Goal: Task Accomplishment & Management: Manage account settings

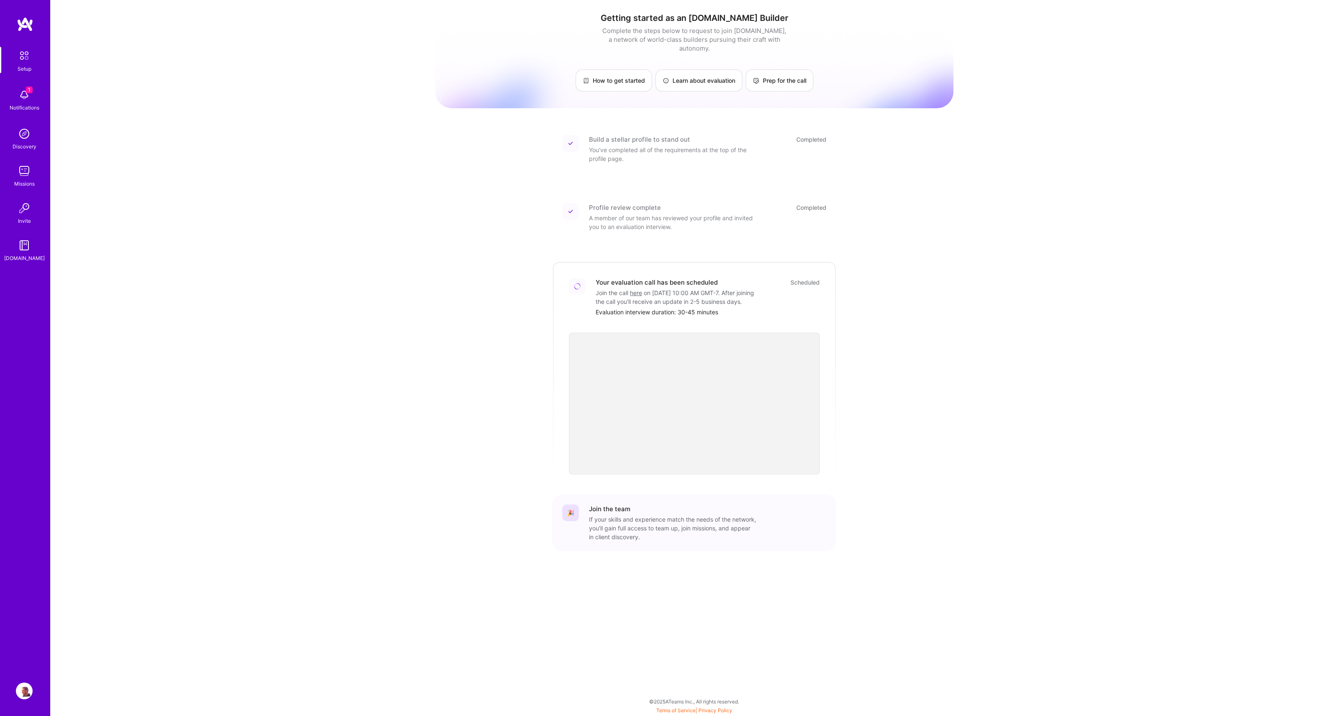
click at [24, 55] on img at bounding box center [24, 56] width 18 height 18
click at [25, 91] on img at bounding box center [24, 94] width 17 height 17
click at [18, 58] on img at bounding box center [24, 56] width 18 height 18
click at [26, 53] on img at bounding box center [24, 56] width 18 height 18
click at [27, 66] on div "Setup" at bounding box center [25, 68] width 14 height 9
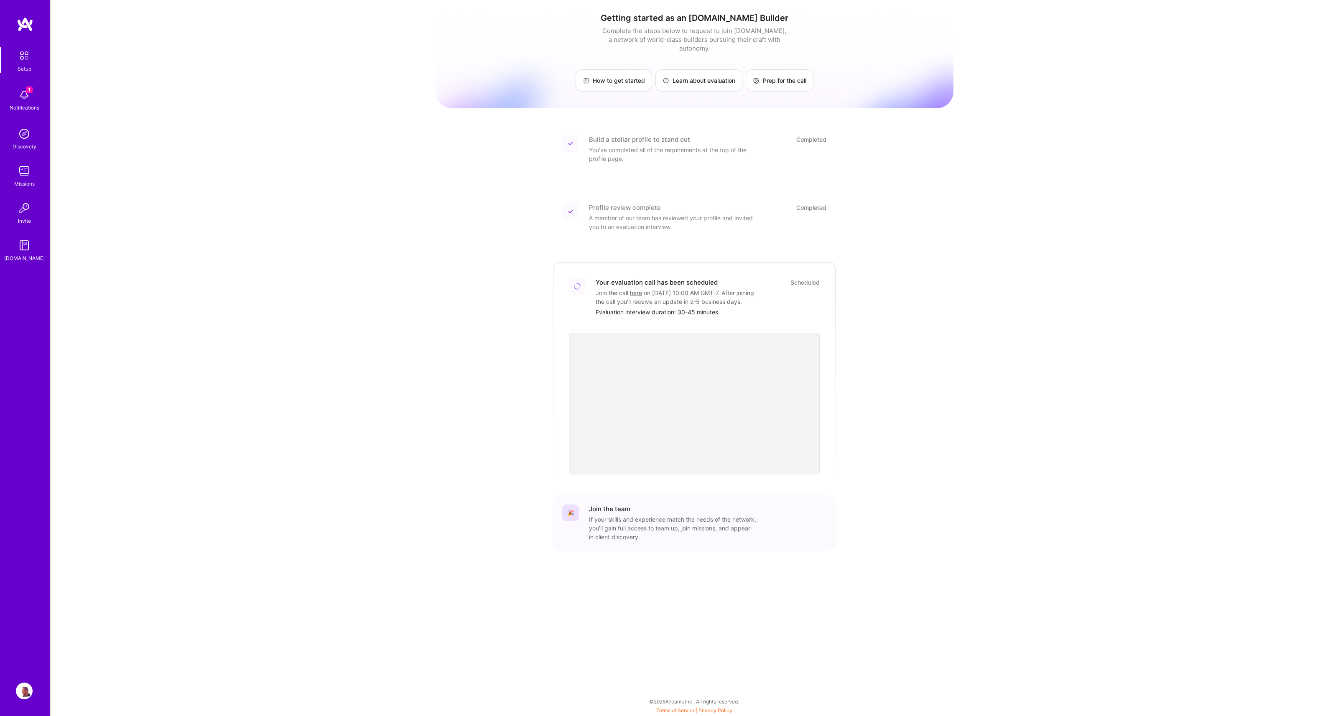
click at [25, 94] on img at bounding box center [24, 94] width 17 height 17
click at [24, 139] on img at bounding box center [24, 133] width 17 height 17
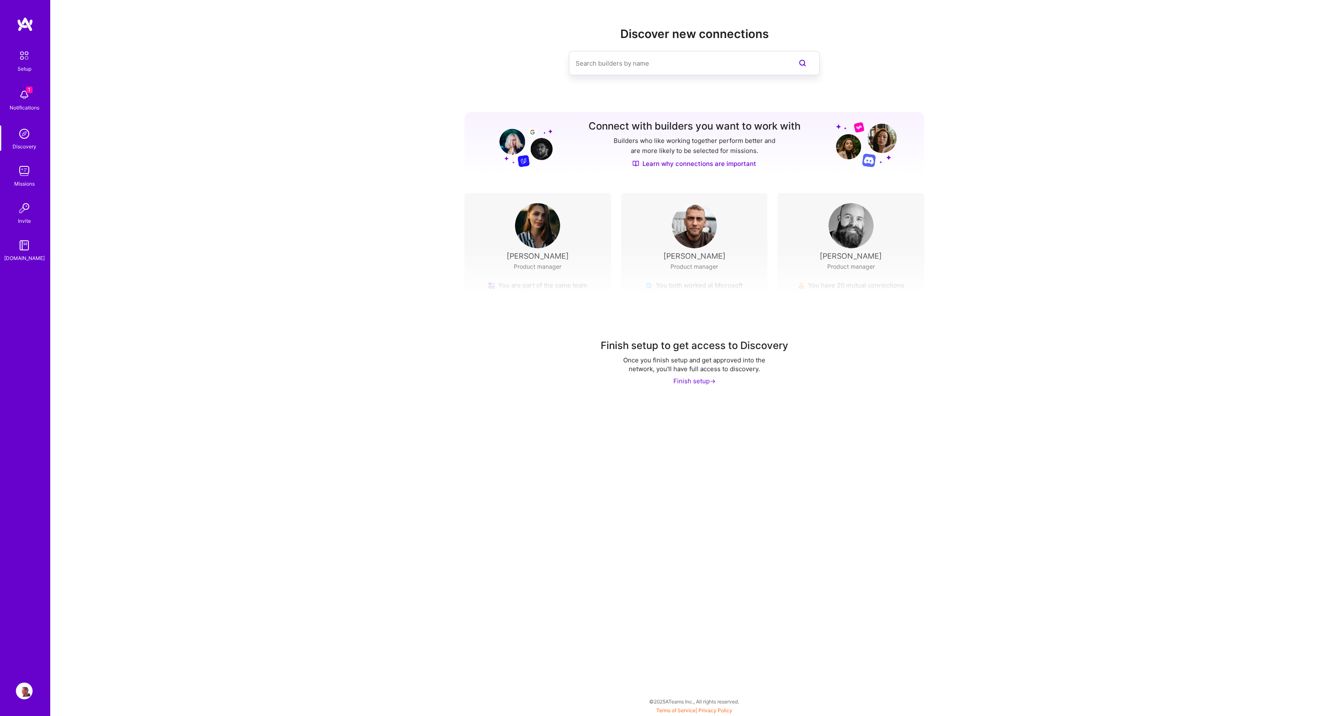
click at [29, 170] on img at bounding box center [24, 171] width 17 height 17
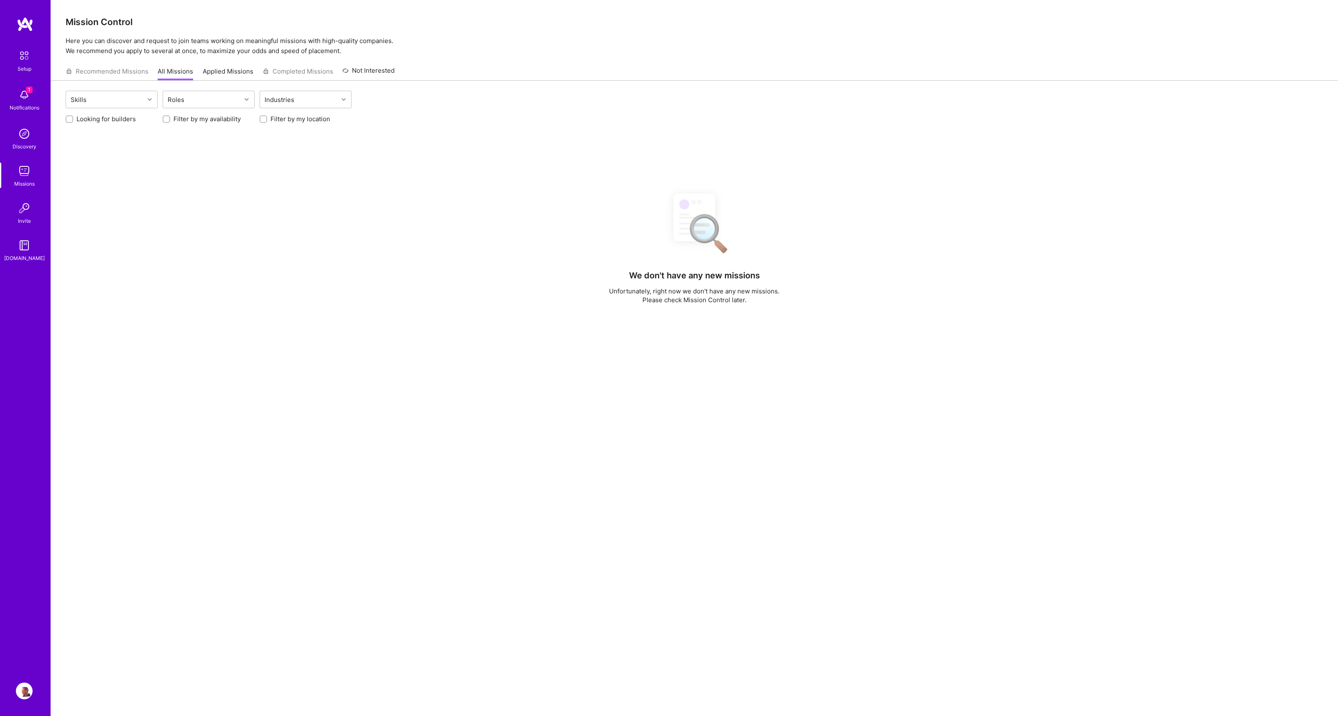
click at [22, 216] on img at bounding box center [24, 208] width 17 height 17
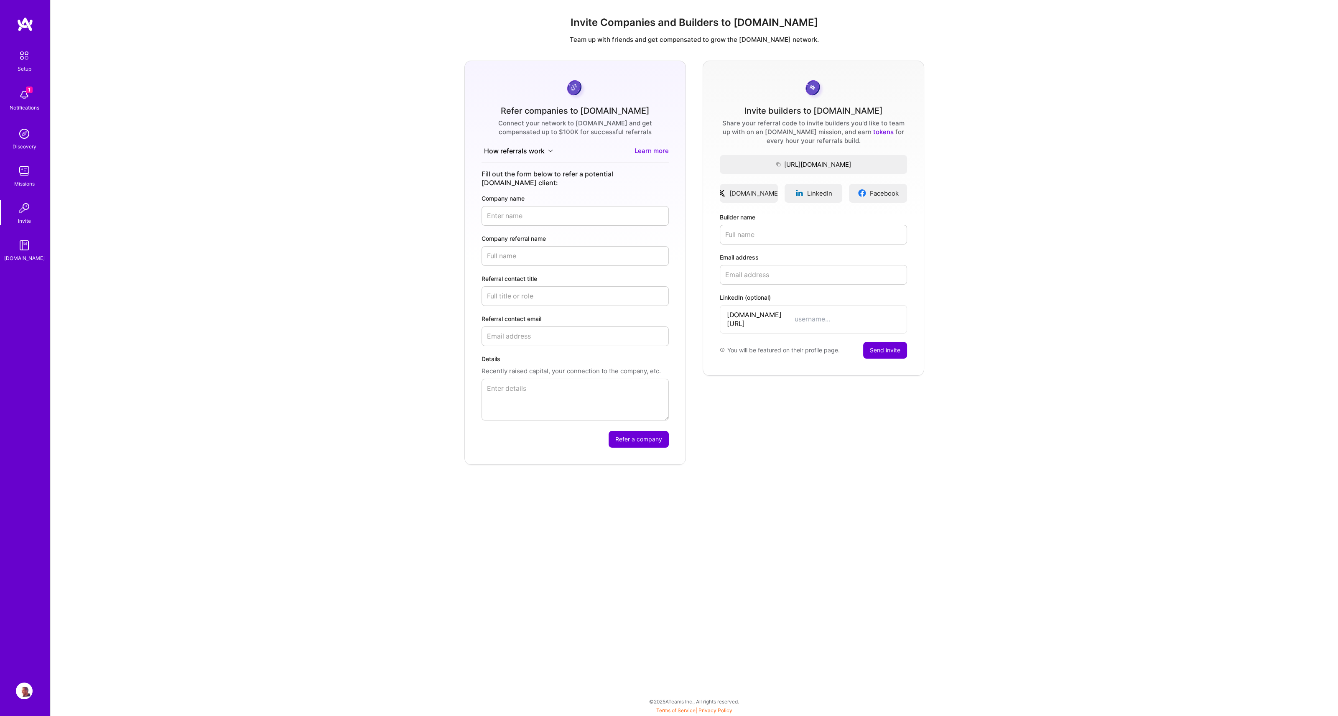
click at [23, 47] on img at bounding box center [24, 56] width 18 height 18
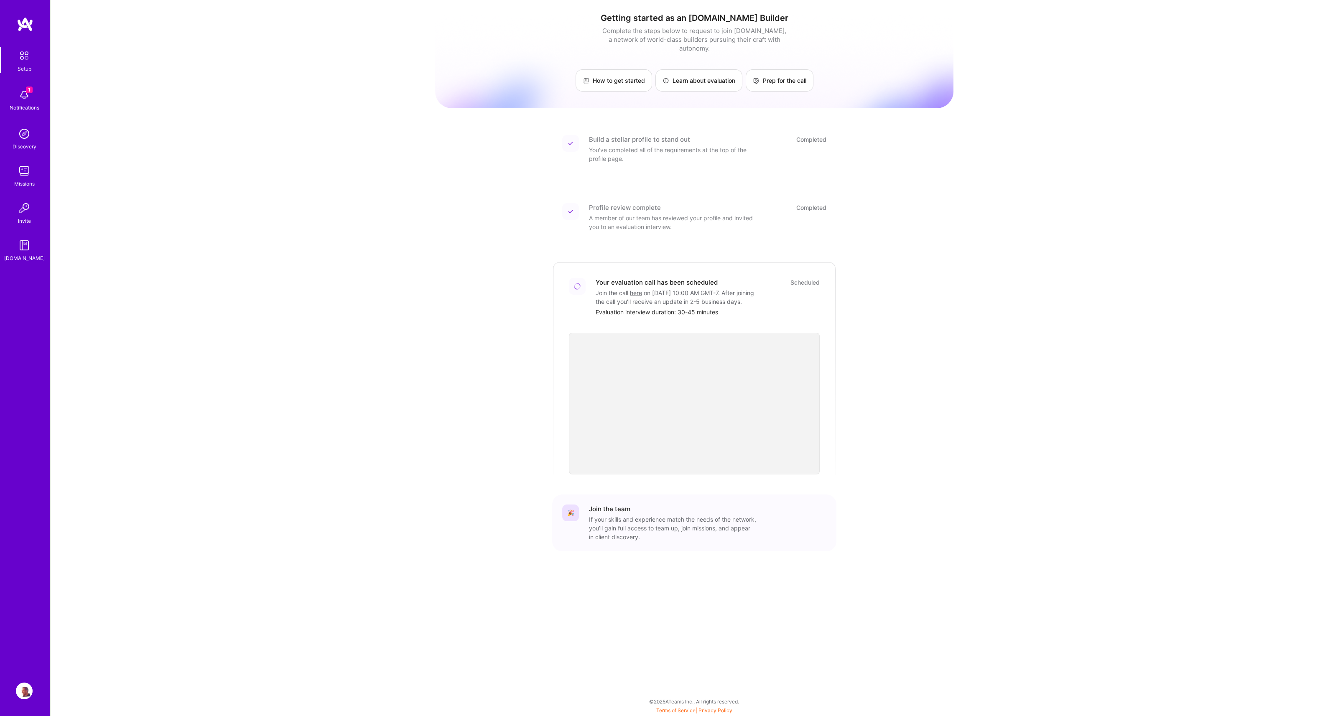
click at [25, 695] on img at bounding box center [24, 690] width 17 height 17
